Goal: Obtain resource: Obtain resource

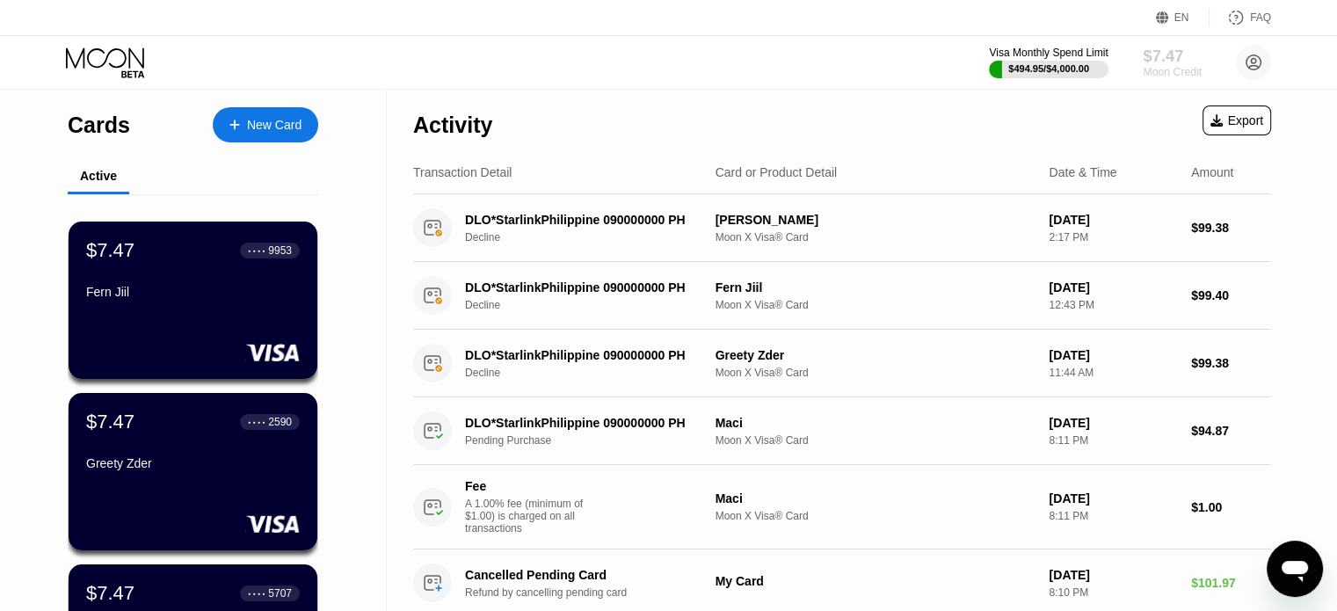
click at [1160, 69] on div "Moon Credit" at bounding box center [1172, 72] width 59 height 12
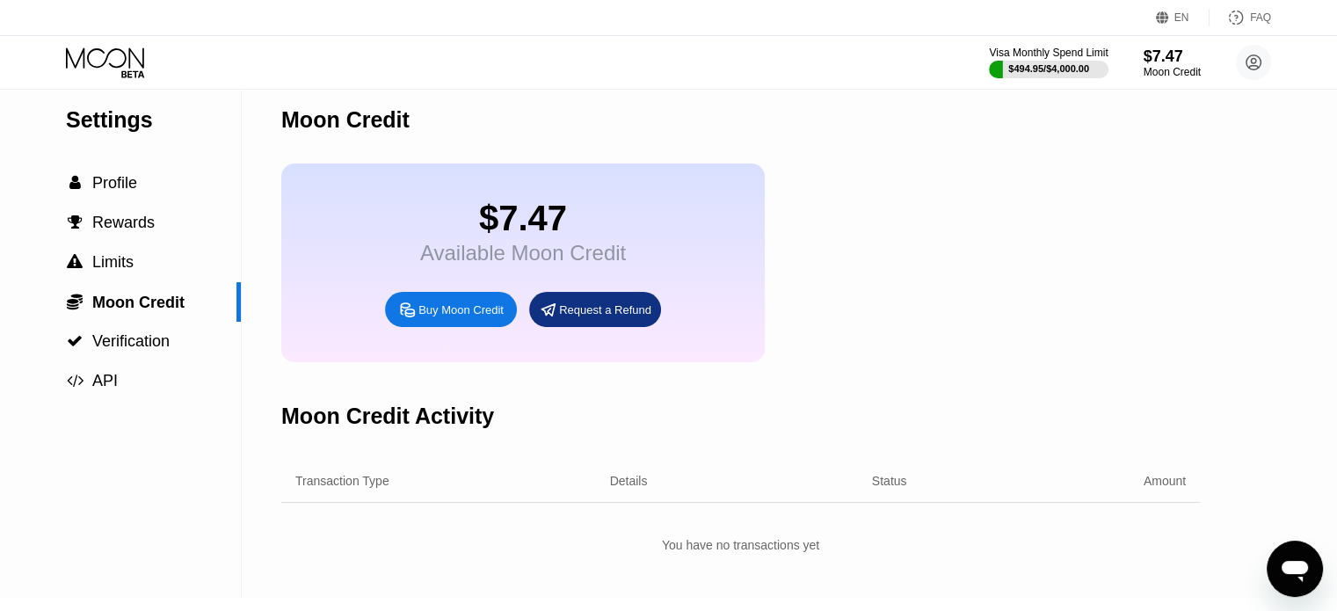
scroll to position [264, 0]
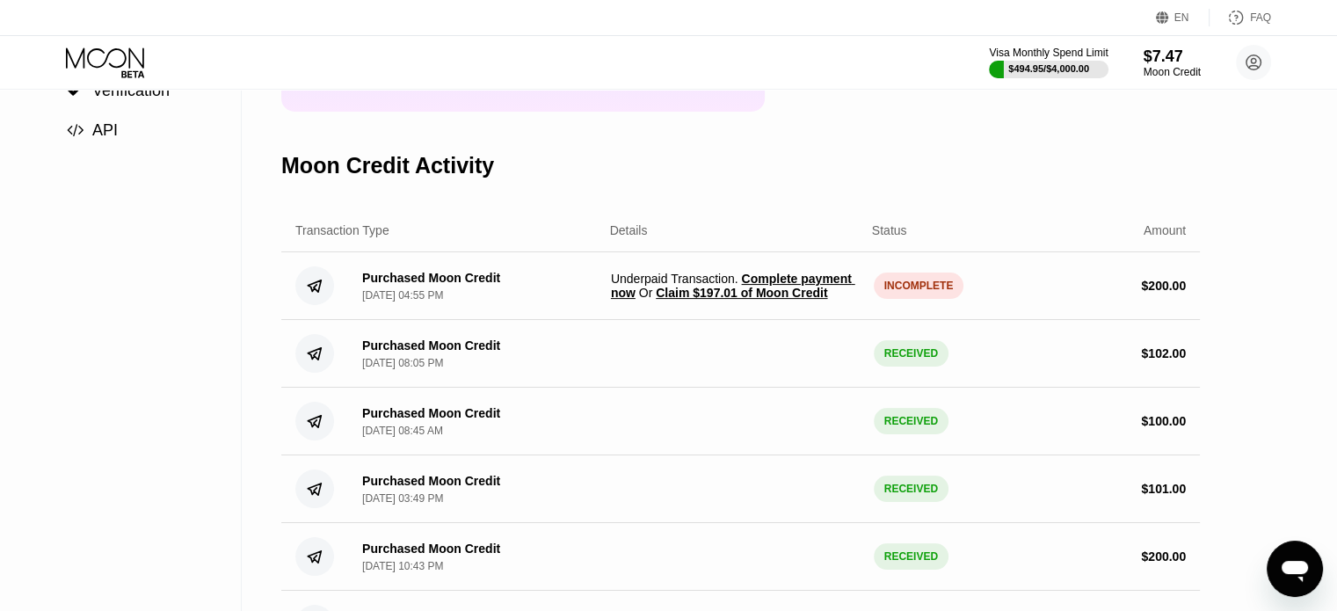
click at [754, 300] on span "Claim $197.01 of Moon Credit" at bounding box center [741, 293] width 171 height 14
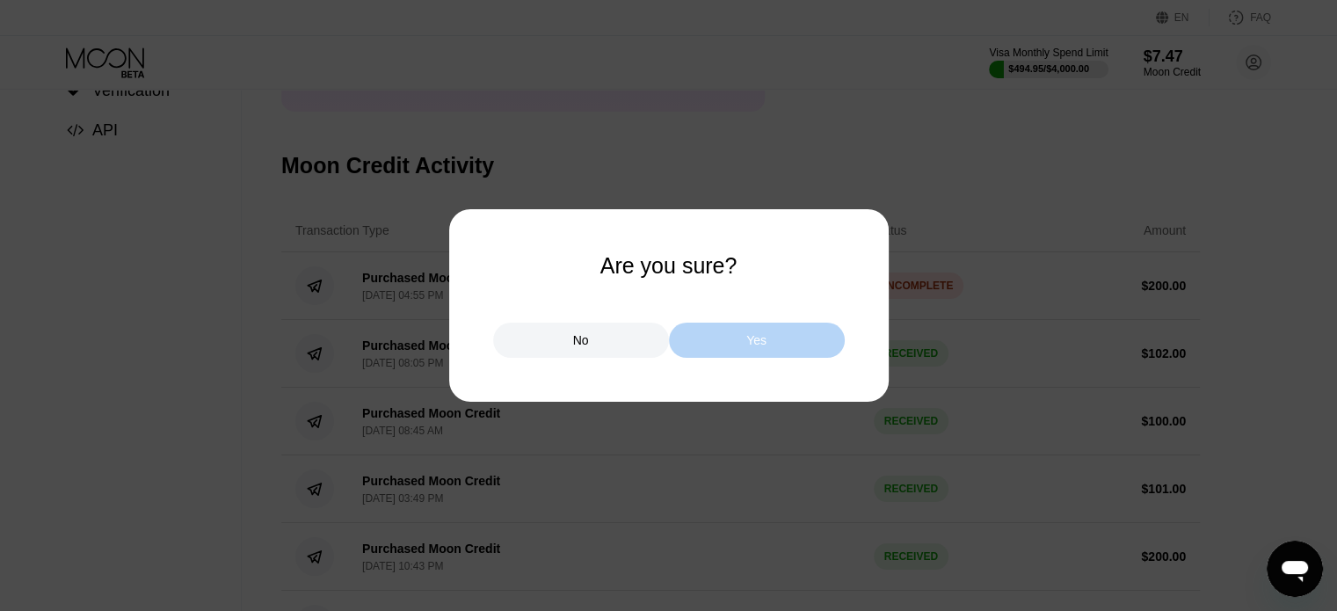
click at [756, 338] on div "Yes" at bounding box center [757, 340] width 20 height 16
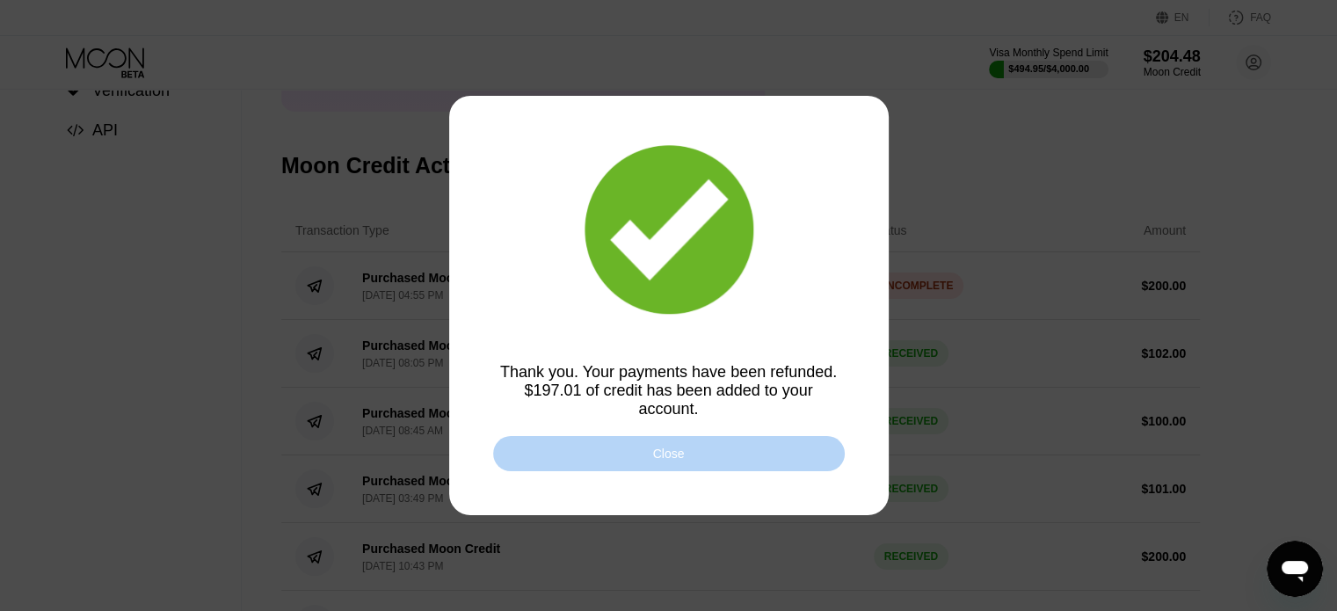
click at [706, 441] on div "Close" at bounding box center [669, 453] width 352 height 35
